Goal: Information Seeking & Learning: Learn about a topic

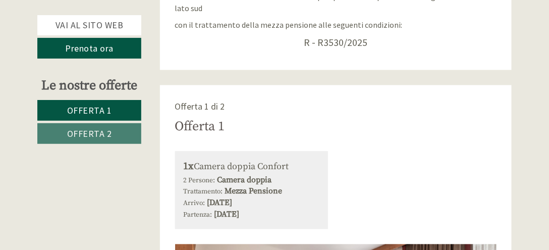
scroll to position [444, 0]
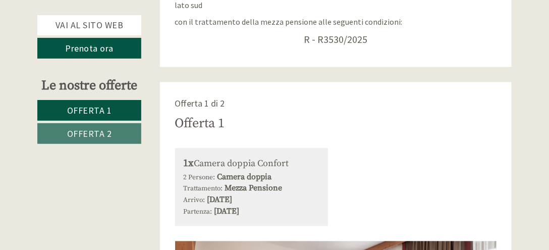
click at [124, 132] on link "Offerta 2" at bounding box center [89, 133] width 104 height 21
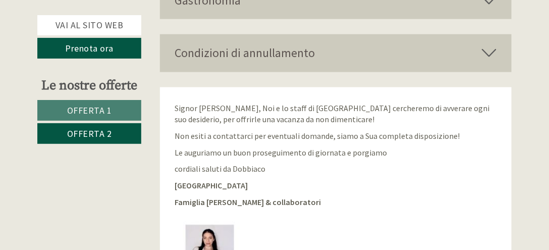
scroll to position [1273, 0]
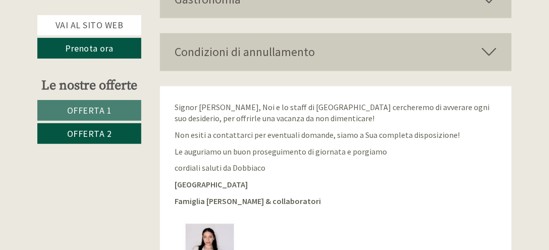
click at [114, 103] on link "Offerta 1" at bounding box center [89, 110] width 104 height 21
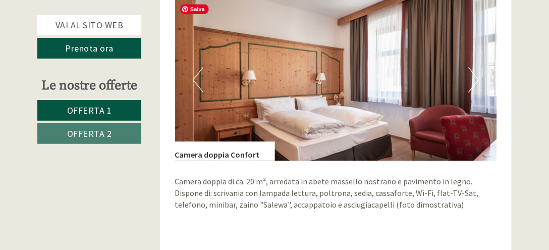
scroll to position [667, 0]
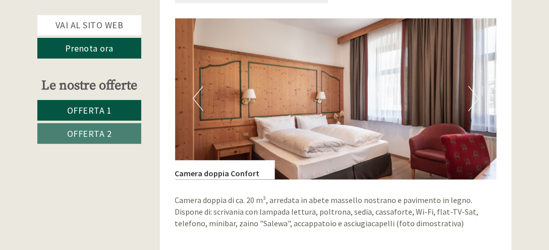
click at [477, 97] on button "Next" at bounding box center [473, 98] width 11 height 25
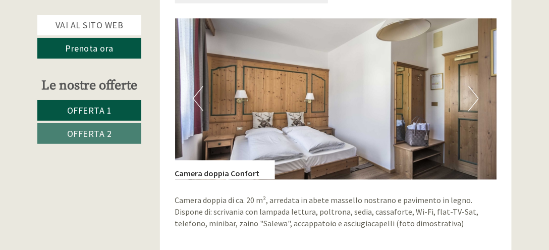
click at [477, 97] on button "Next" at bounding box center [473, 98] width 11 height 25
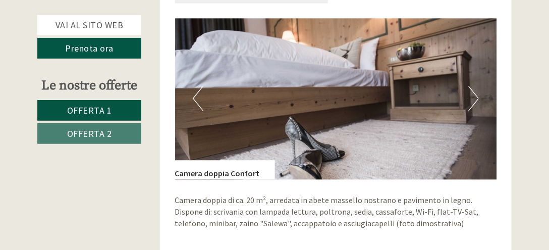
click at [477, 97] on button "Next" at bounding box center [473, 98] width 11 height 25
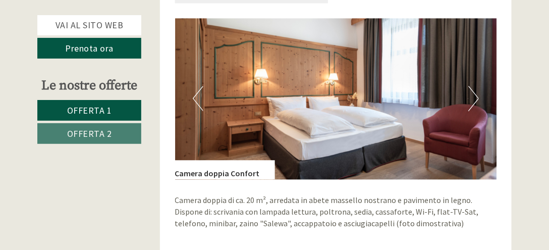
click at [477, 97] on button "Next" at bounding box center [473, 98] width 11 height 25
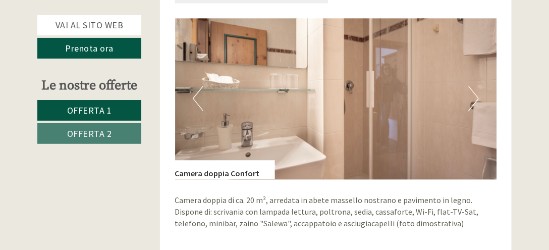
click at [477, 97] on button "Next" at bounding box center [473, 98] width 11 height 25
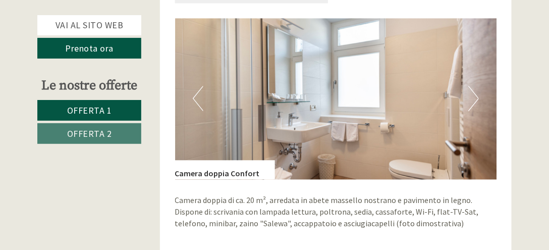
click at [477, 97] on button "Next" at bounding box center [473, 98] width 11 height 25
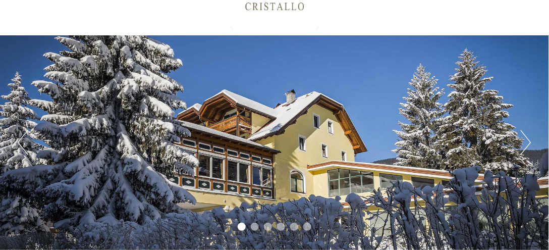
scroll to position [61, 0]
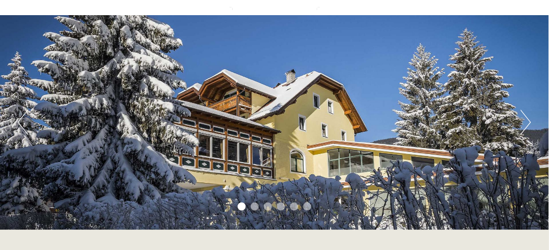
click at [528, 121] on button "Next" at bounding box center [526, 121] width 11 height 25
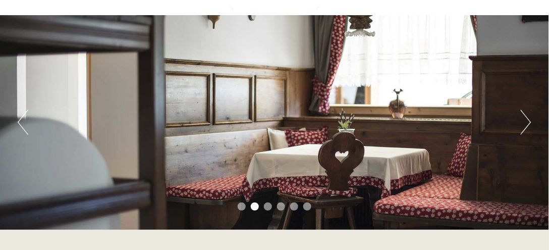
click at [528, 121] on button "Next" at bounding box center [526, 121] width 11 height 25
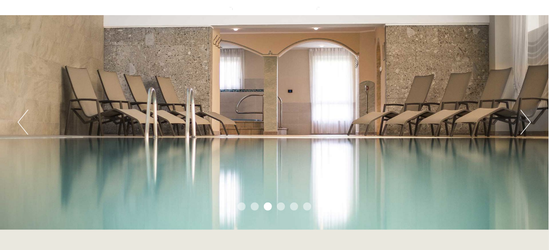
click at [528, 121] on button "Next" at bounding box center [526, 121] width 11 height 25
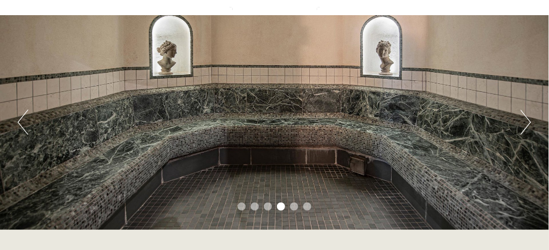
click at [528, 121] on button "Next" at bounding box center [526, 121] width 11 height 25
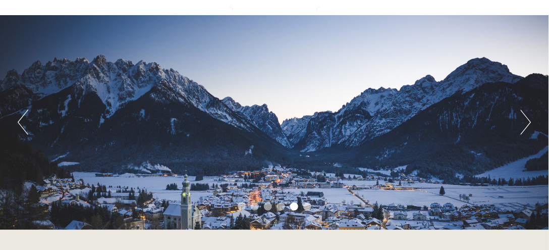
click at [528, 121] on button "Next" at bounding box center [526, 121] width 11 height 25
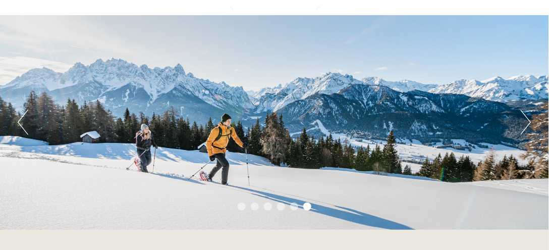
click at [528, 121] on button "Next" at bounding box center [526, 121] width 11 height 25
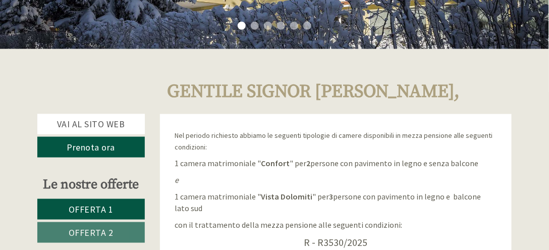
scroll to position [242, 0]
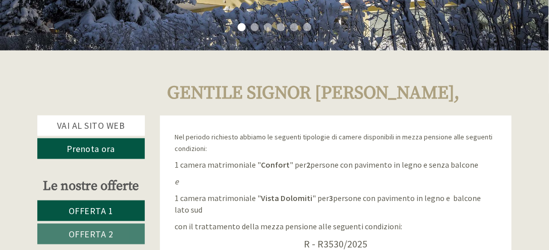
scroll to position [262, 0]
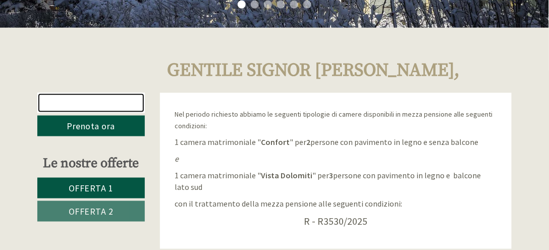
click at [132, 98] on link "Vai al sito web" at bounding box center [90, 103] width 107 height 20
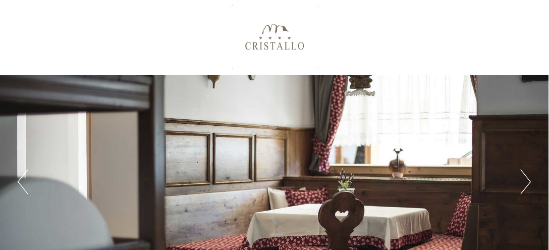
scroll to position [0, 0]
